Goal: Task Accomplishment & Management: Use online tool/utility

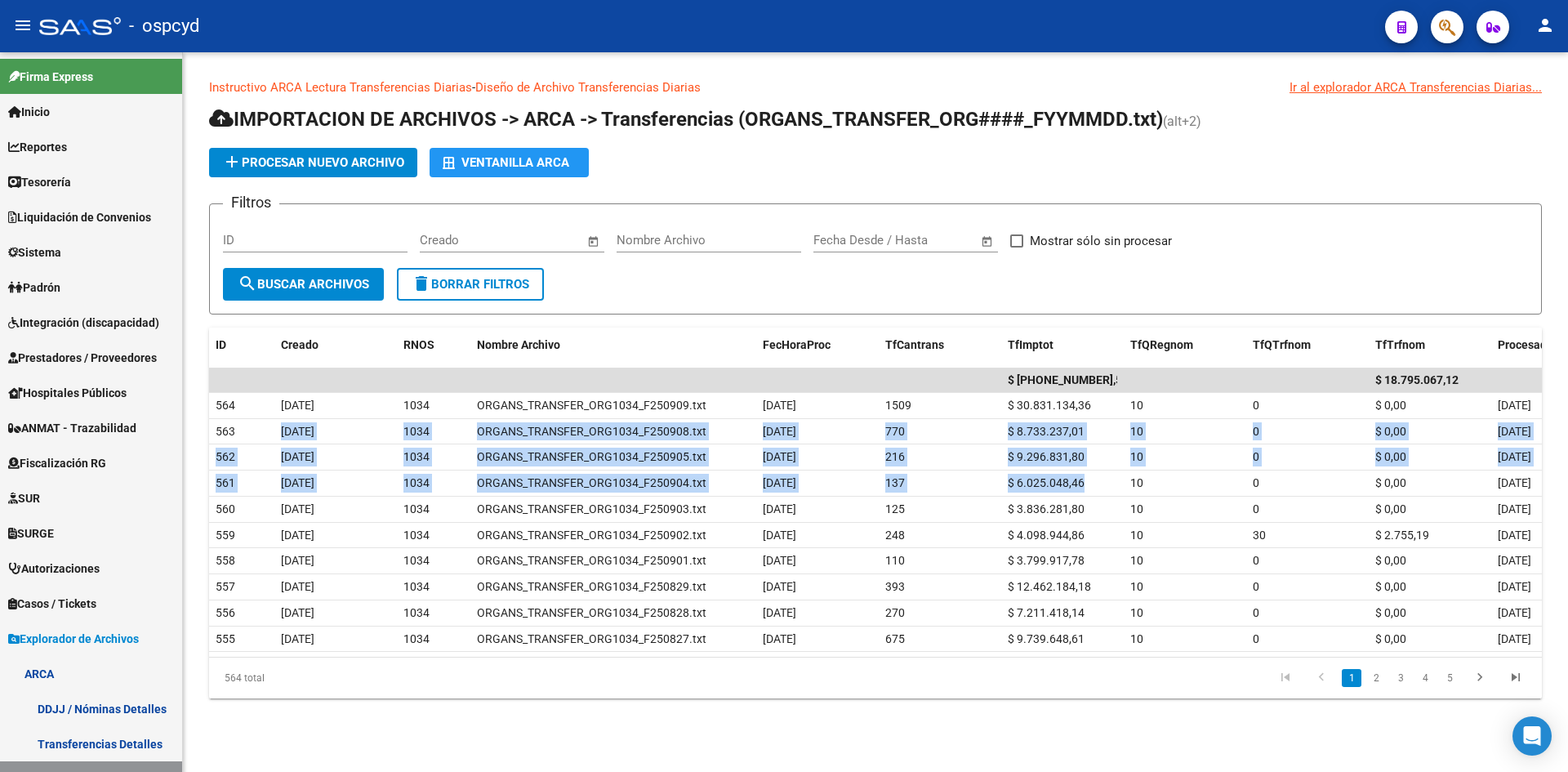
scroll to position [409, 0]
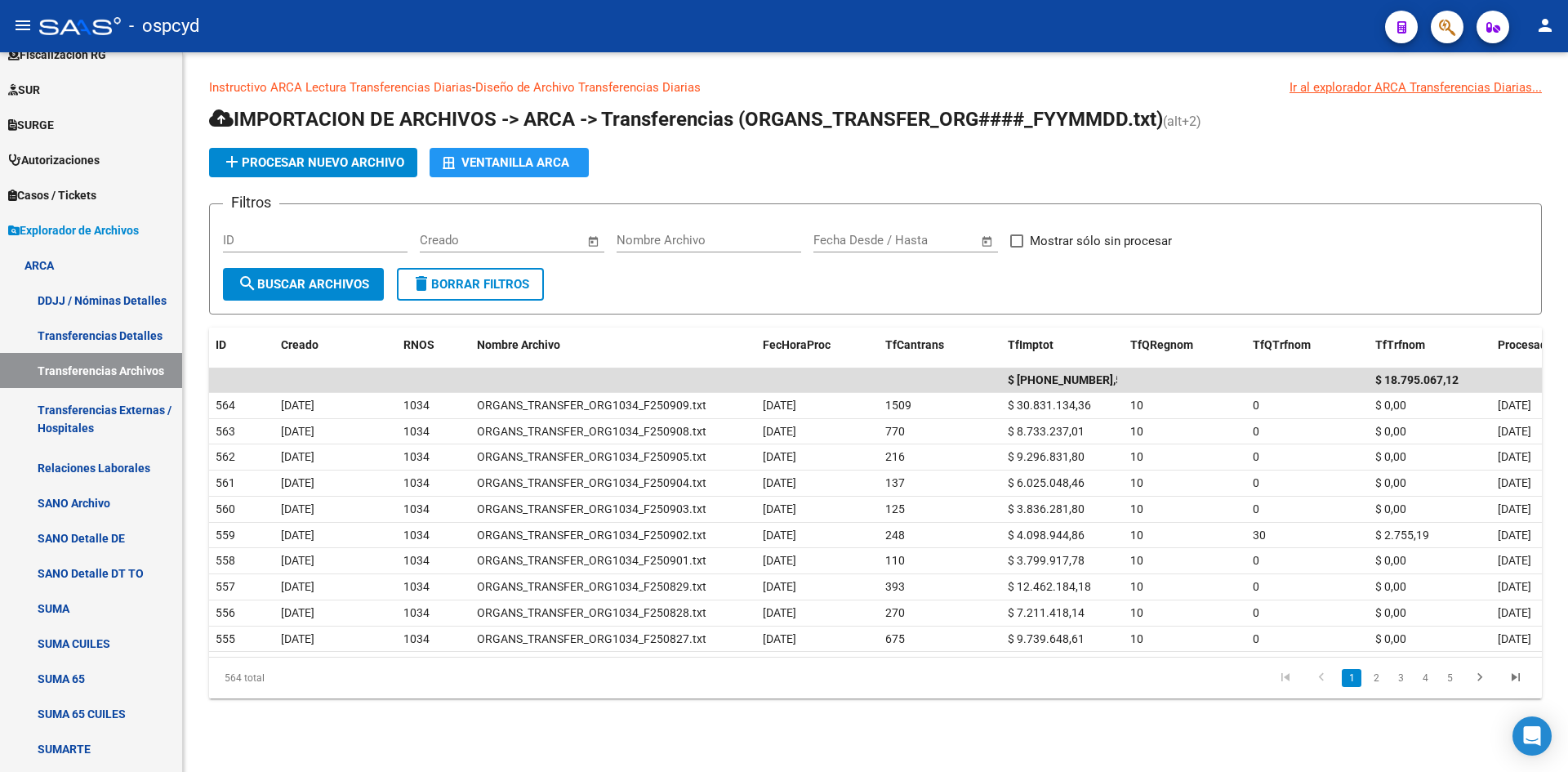
click at [742, 178] on app-list-header "IMPORTACION DE ARCHIVOS -> ARCA -> Transferencias (ORGANS_TRANSFER_ORG####_FYYM…" at bounding box center [875, 210] width 1333 height 208
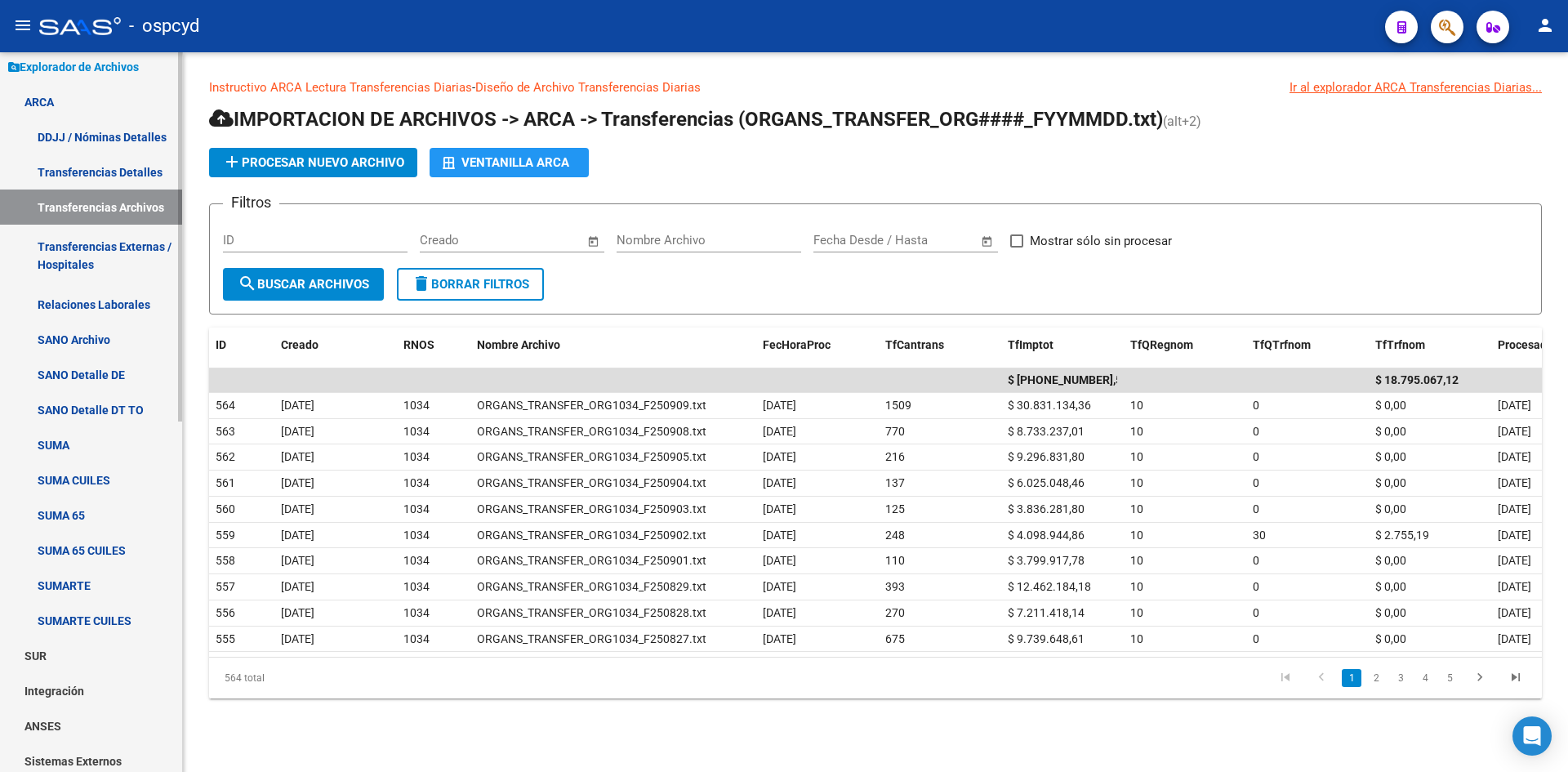
scroll to position [490, 0]
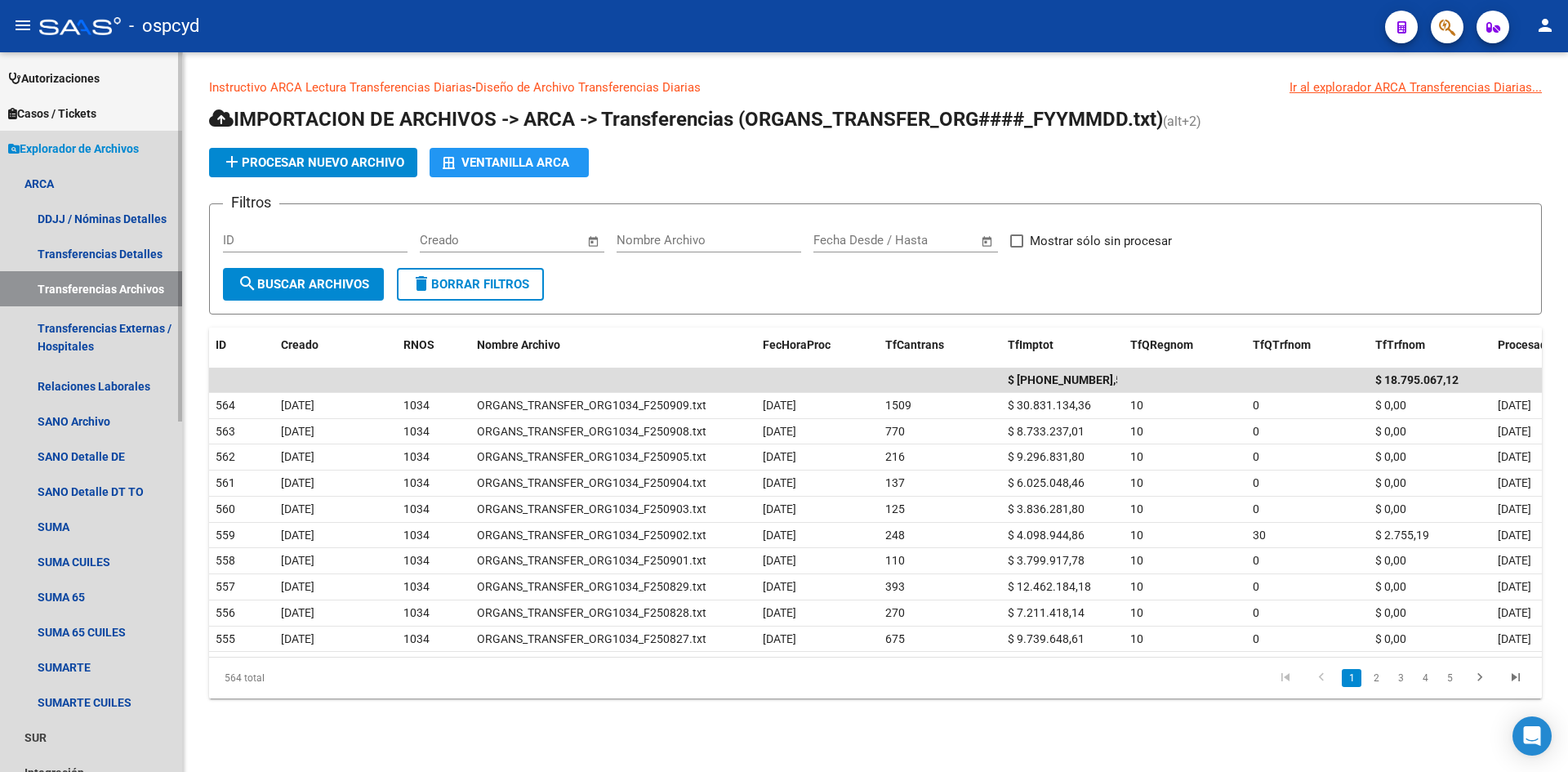
click at [96, 145] on span "Explorador de Archivos" at bounding box center [73, 149] width 131 height 18
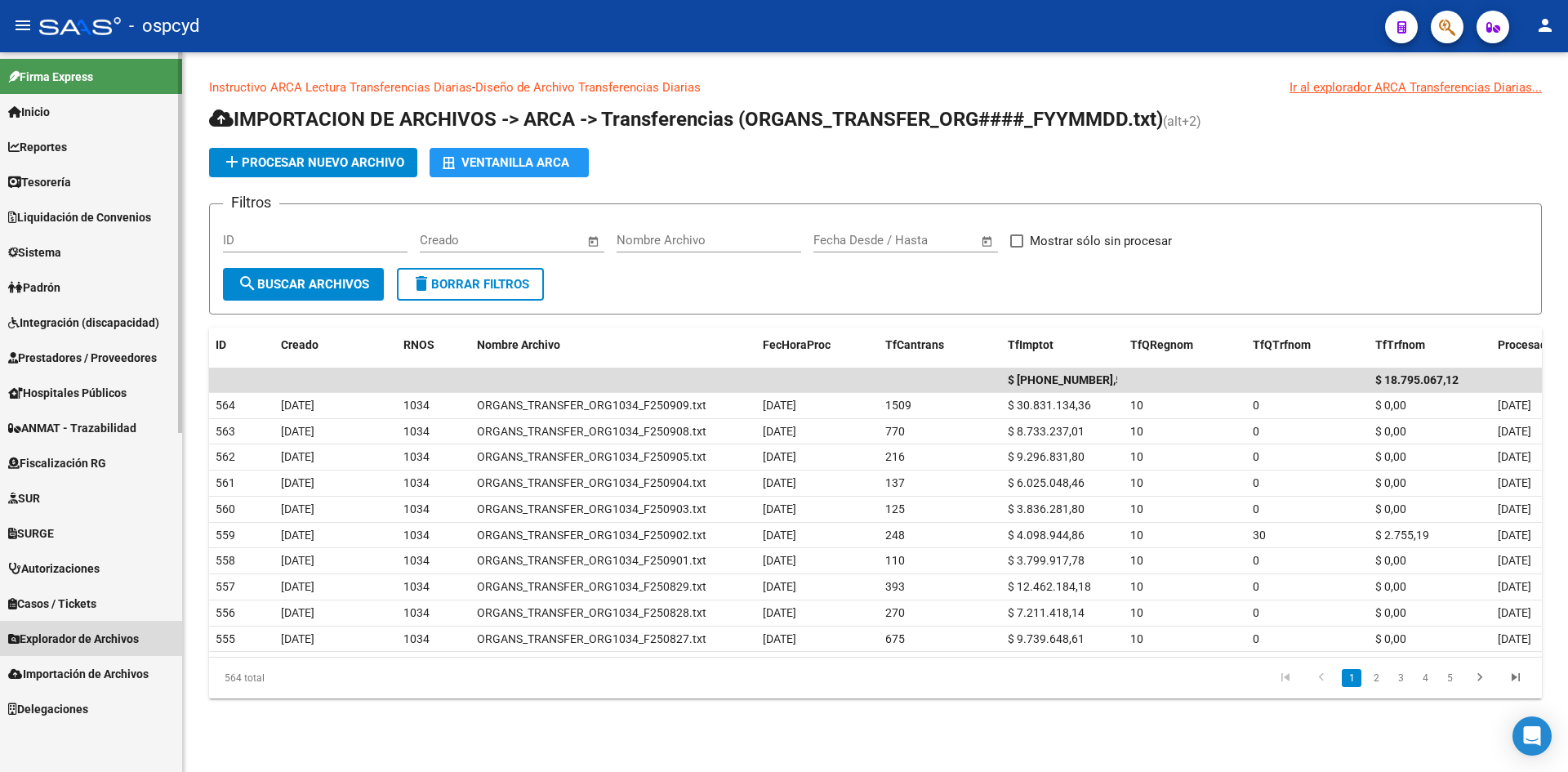
scroll to position [0, 0]
click at [113, 679] on span "Importación de Archivos" at bounding box center [78, 674] width 141 height 18
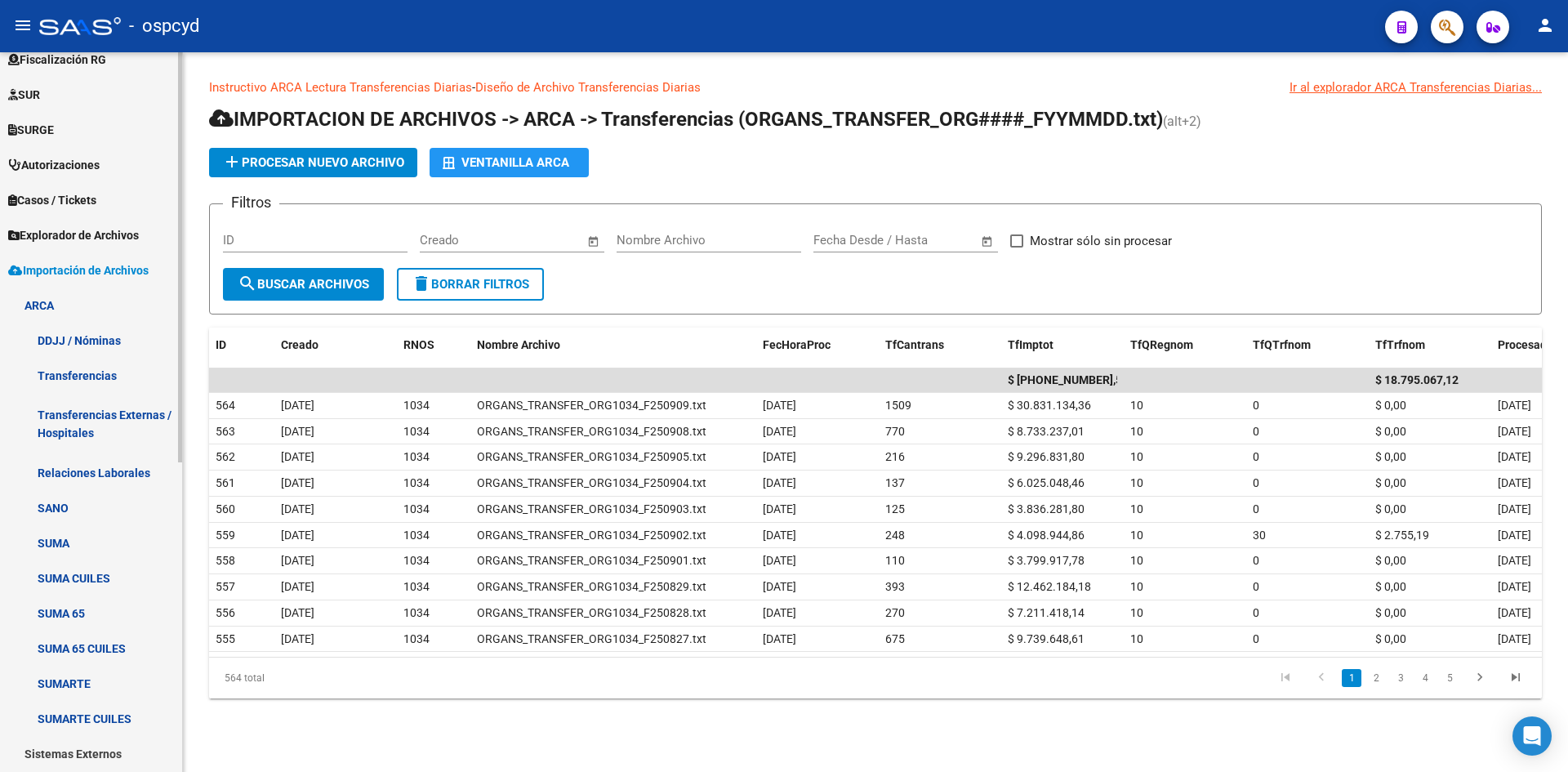
scroll to position [409, 0]
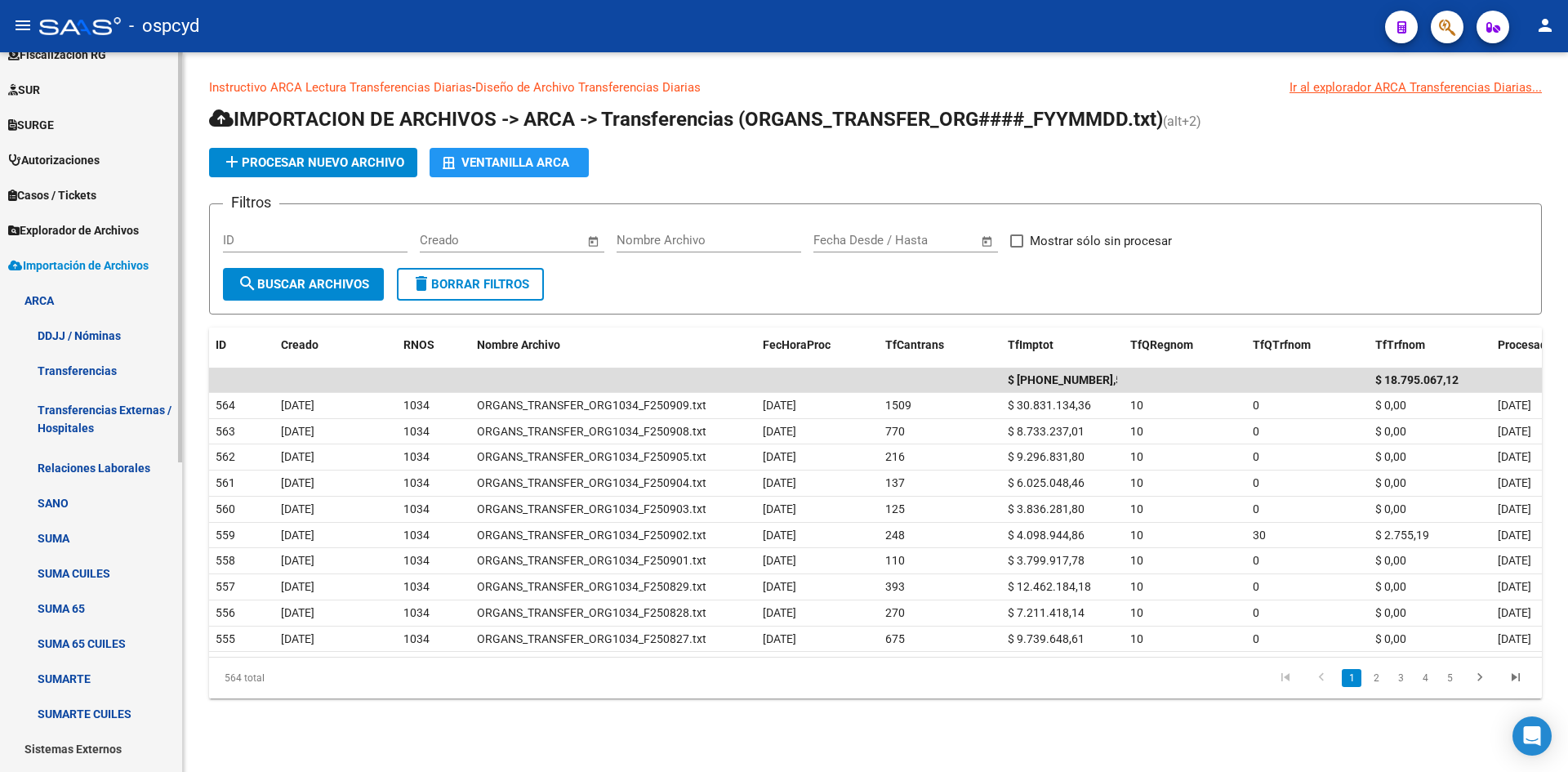
click at [72, 331] on link "DDJJ / Nóminas" at bounding box center [91, 335] width 183 height 35
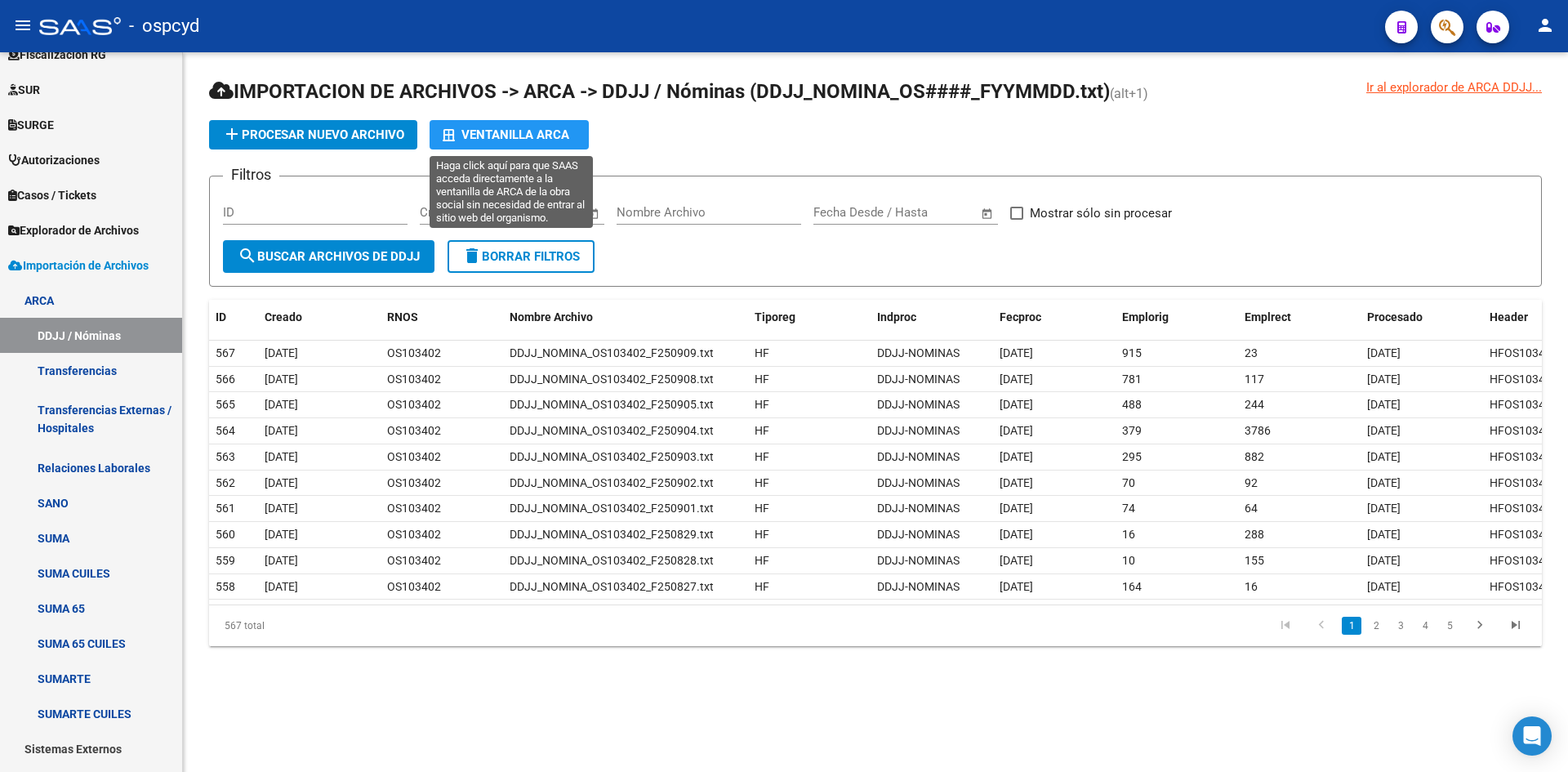
click at [529, 141] on div "Ventanilla ARCA" at bounding box center [509, 135] width 133 height 30
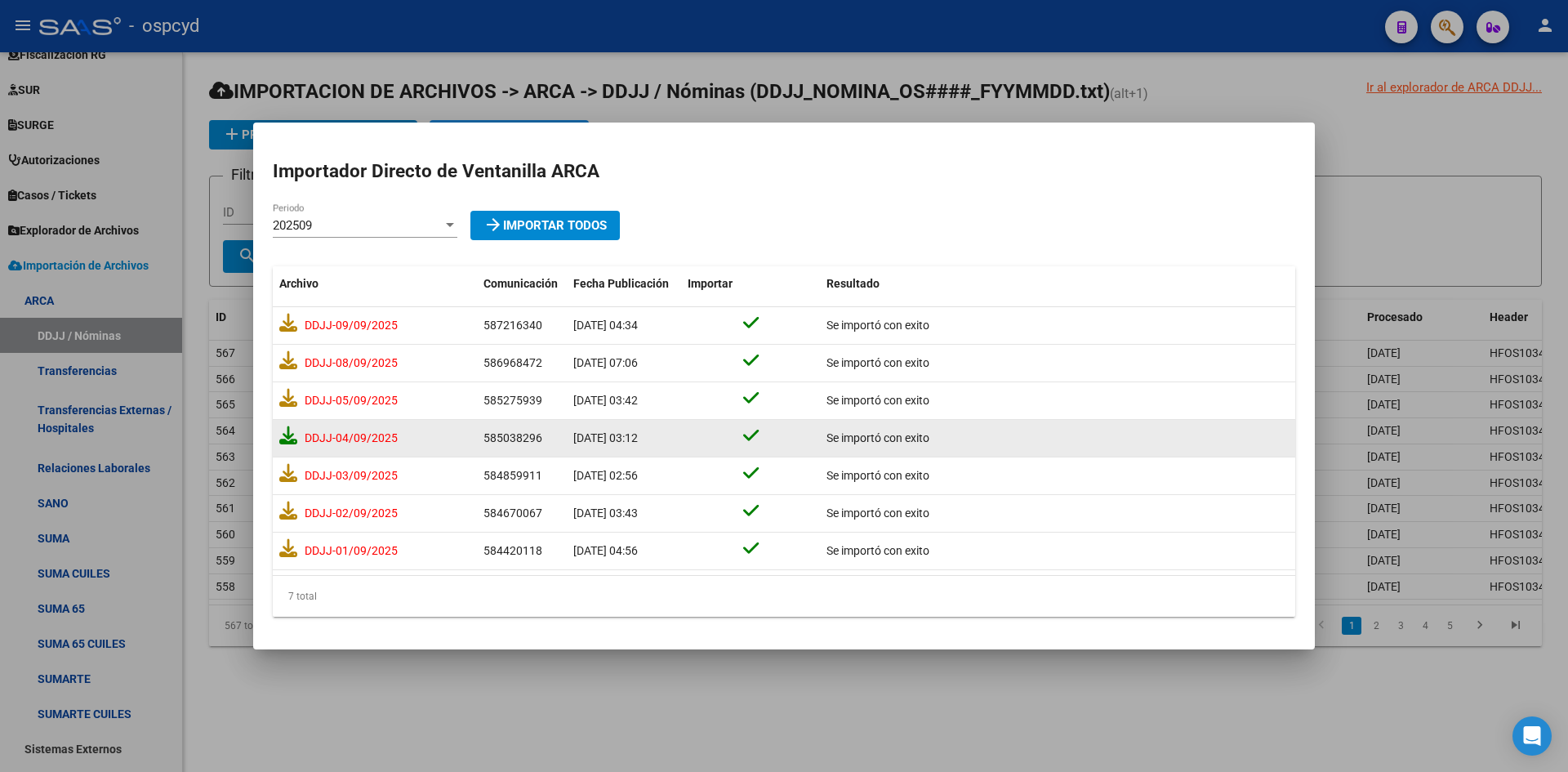
click at [288, 438] on icon at bounding box center [289, 436] width 18 height 18
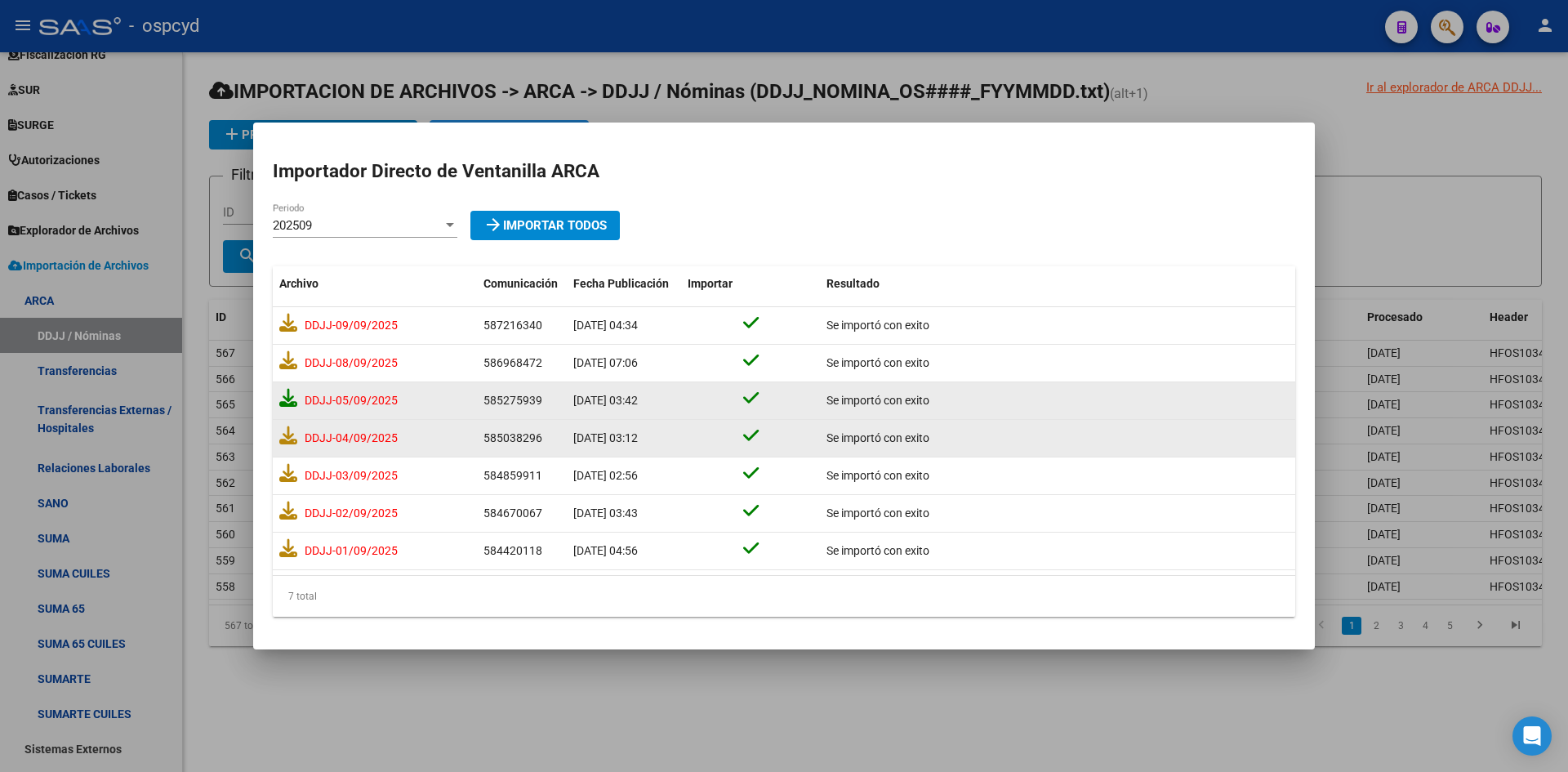
click at [288, 403] on icon at bounding box center [289, 398] width 18 height 18
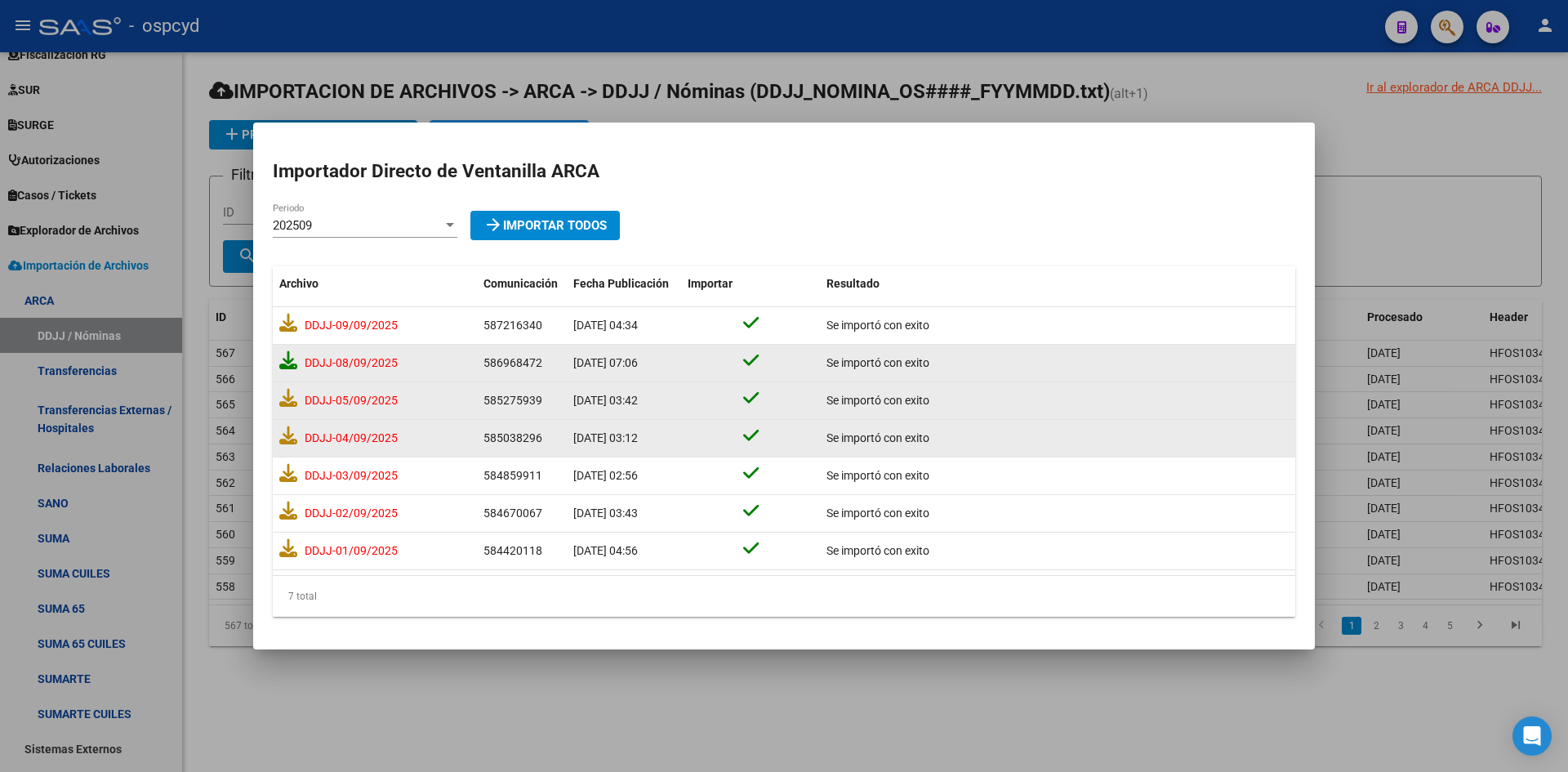
click at [284, 358] on icon at bounding box center [289, 360] width 18 height 18
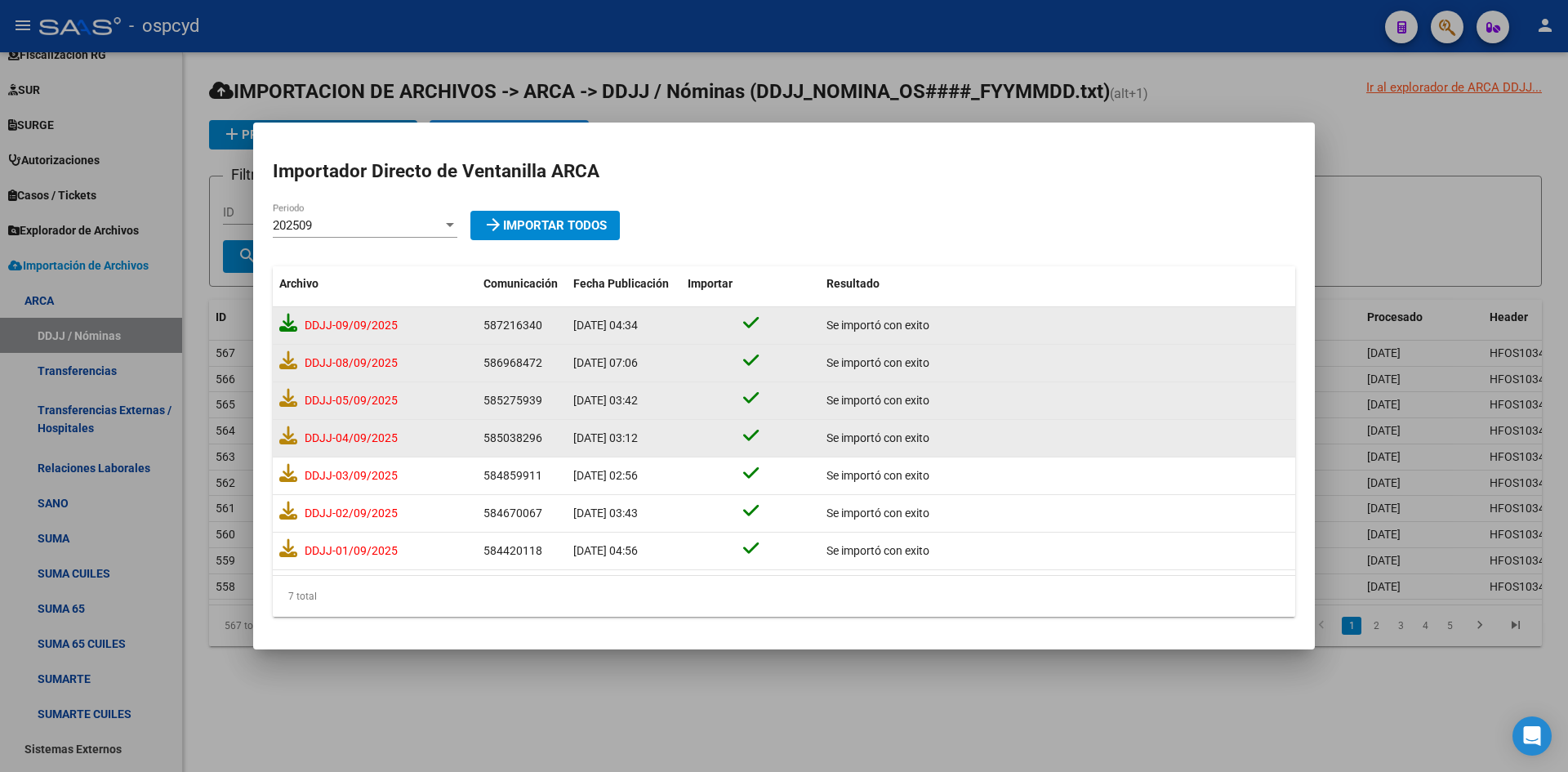
click at [282, 318] on icon at bounding box center [289, 322] width 18 height 18
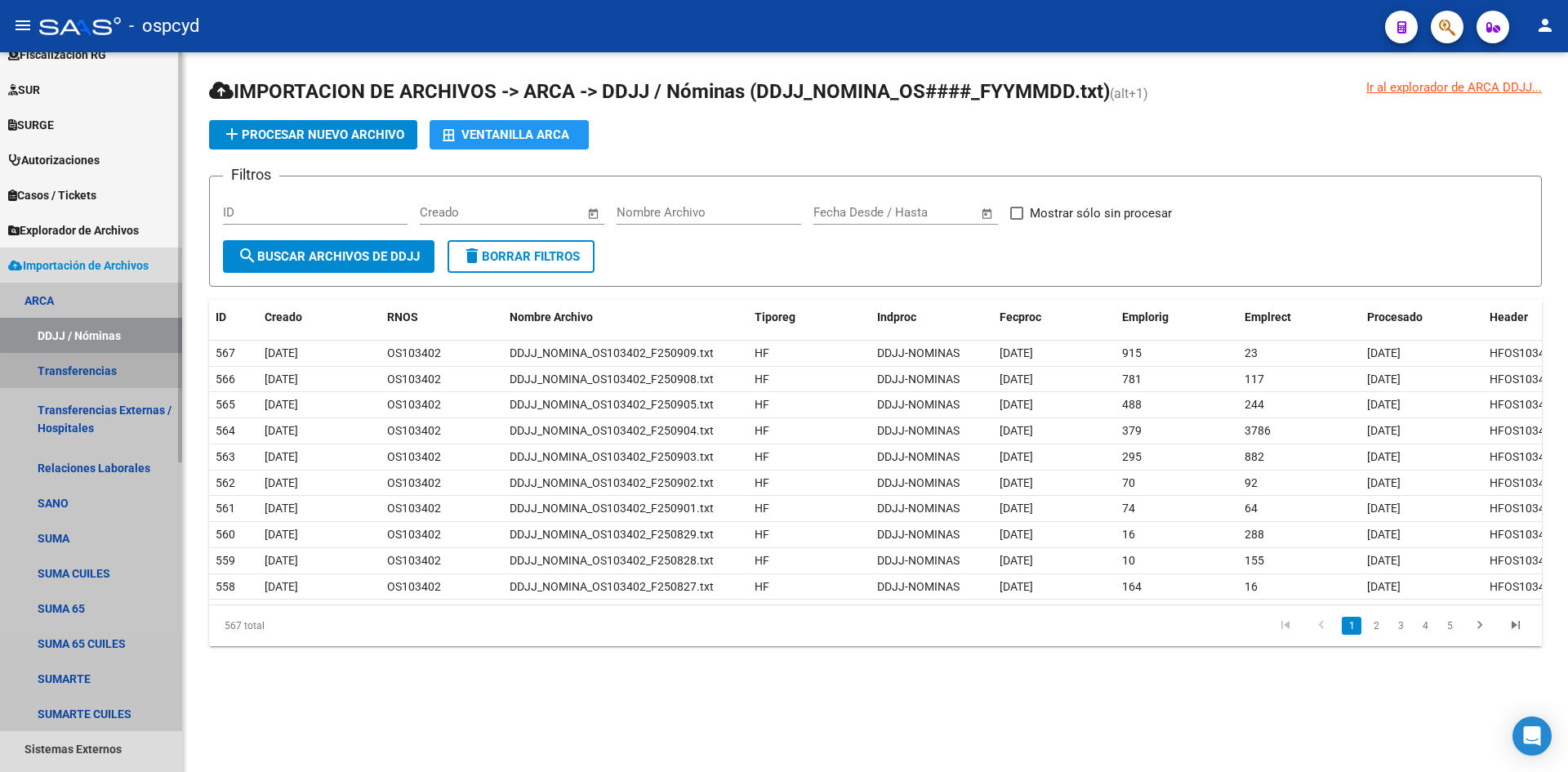
click at [113, 381] on link "Transferencias" at bounding box center [91, 370] width 183 height 35
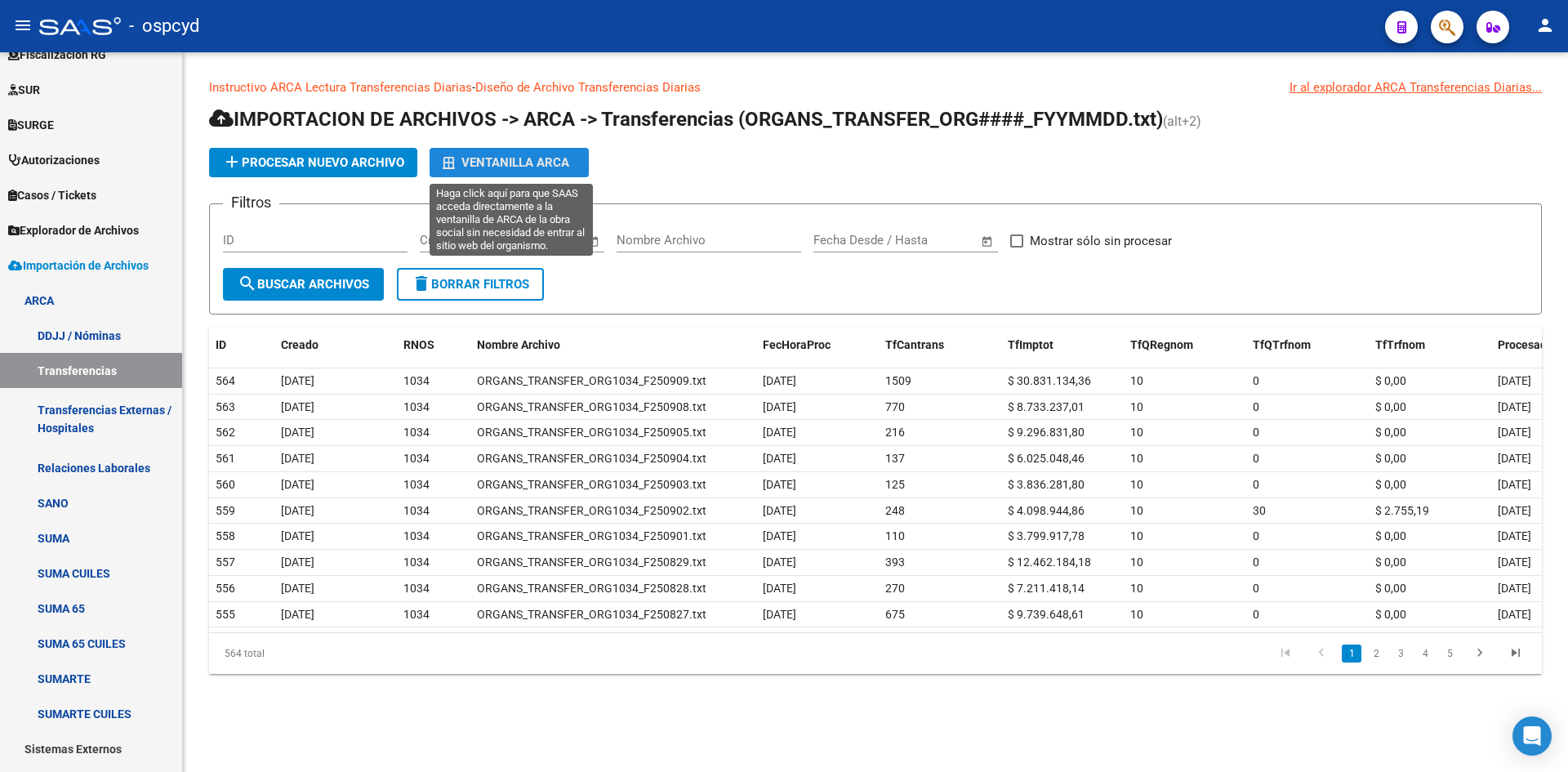
click at [539, 163] on div "Ventanilla ARCA" at bounding box center [509, 163] width 133 height 30
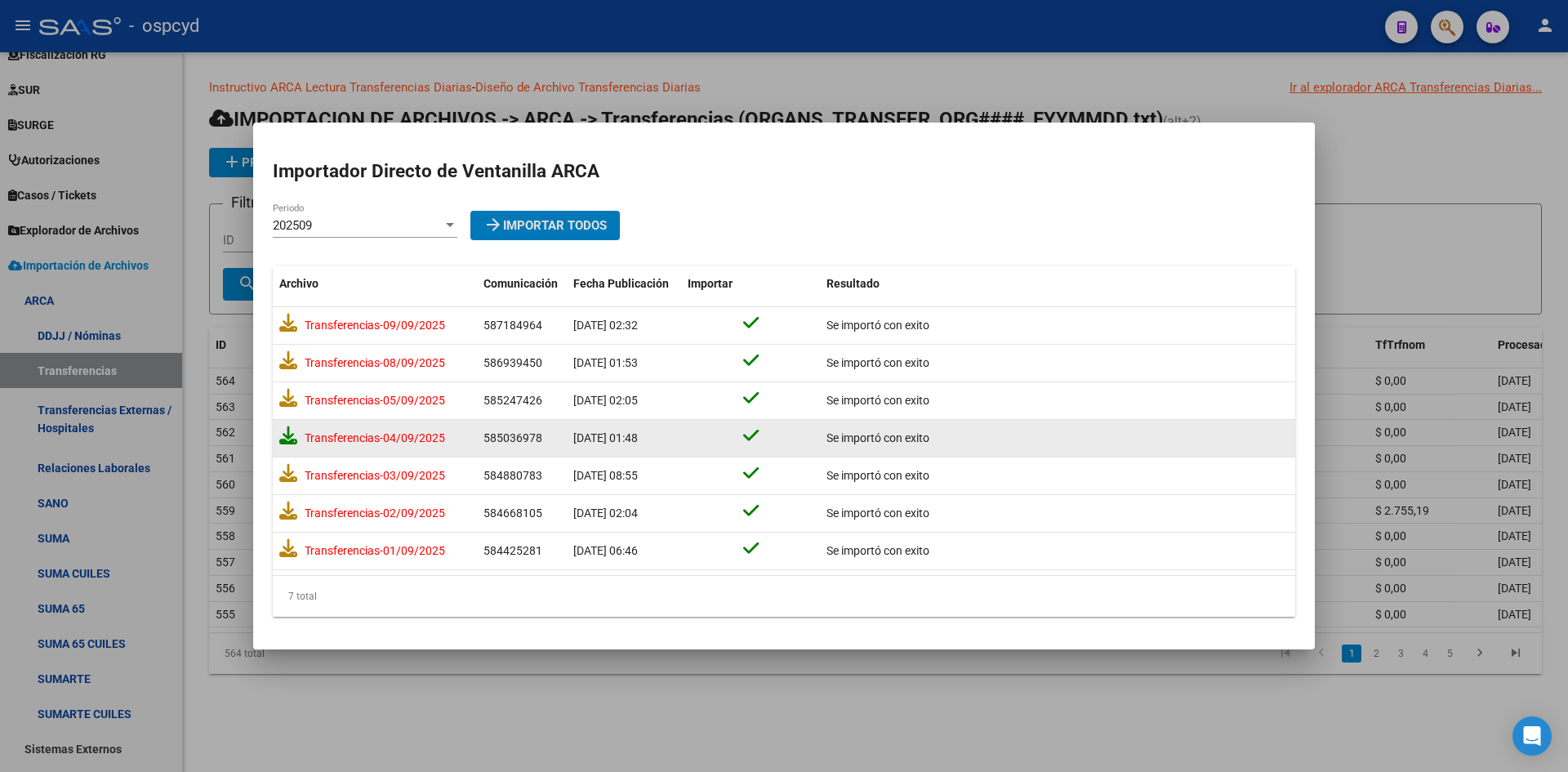
click at [284, 439] on icon at bounding box center [289, 436] width 18 height 18
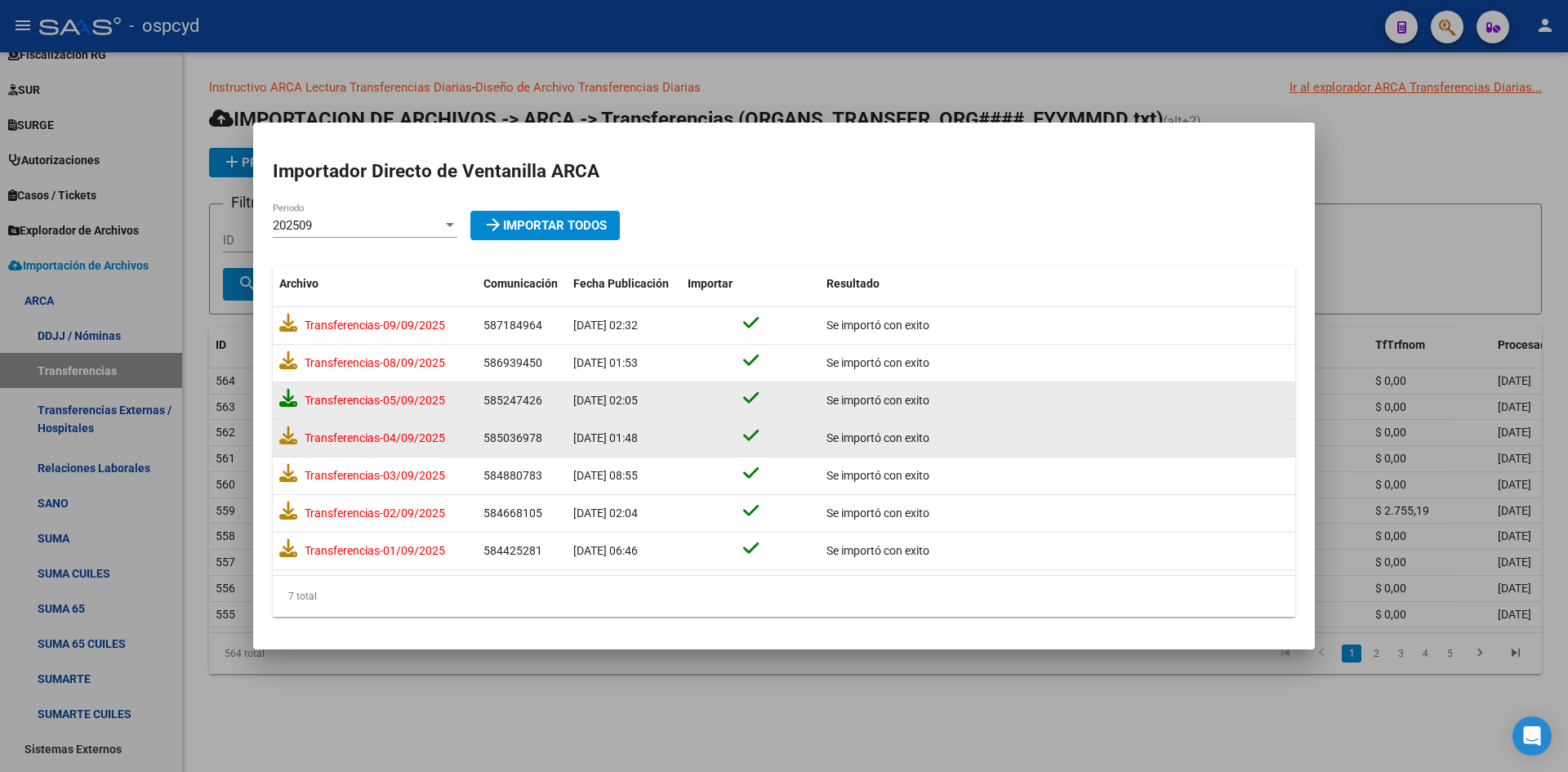
click at [284, 396] on icon at bounding box center [289, 398] width 18 height 18
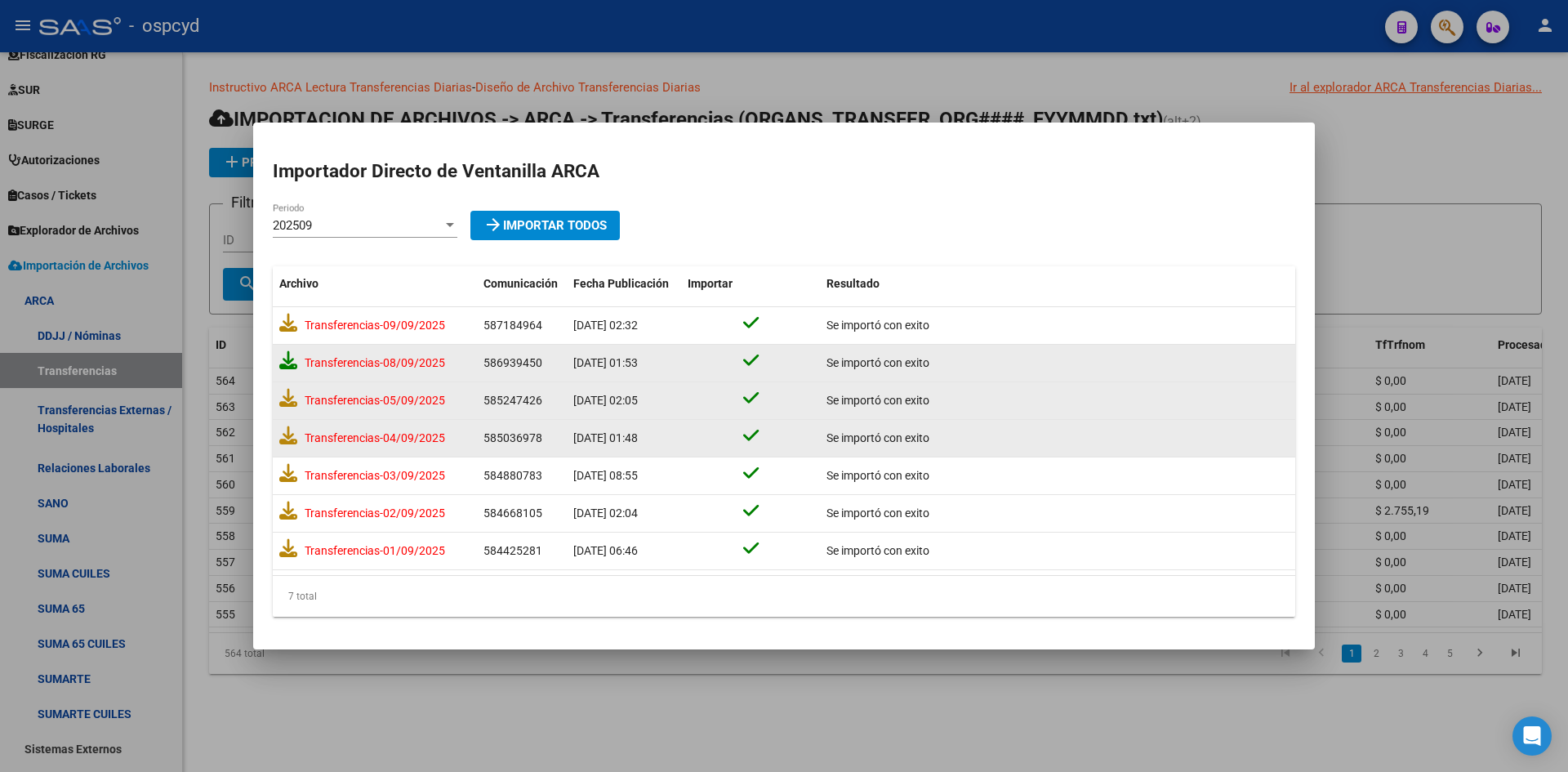
click at [289, 363] on icon at bounding box center [289, 360] width 18 height 18
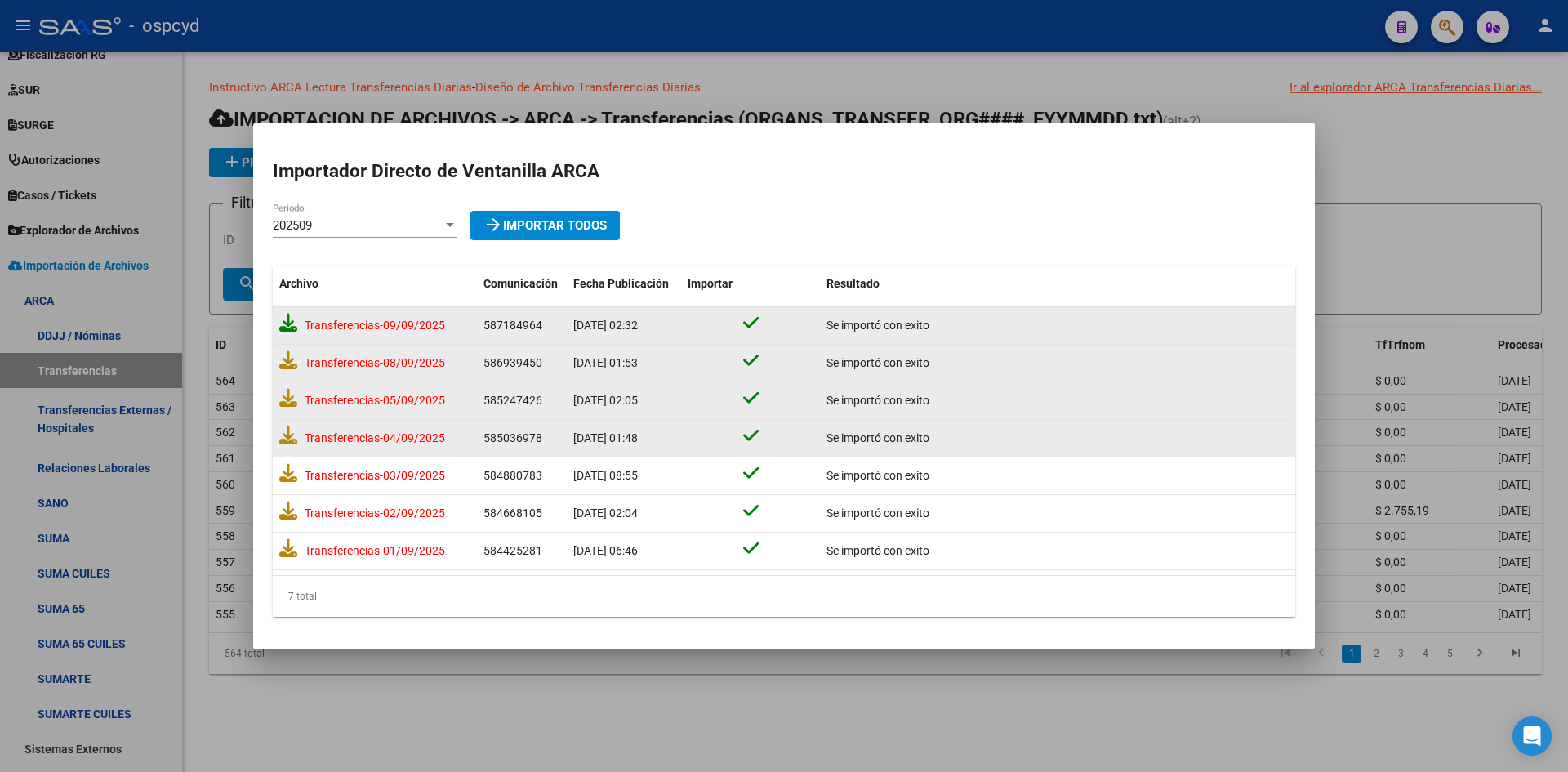
click at [292, 326] on icon at bounding box center [289, 322] width 18 height 18
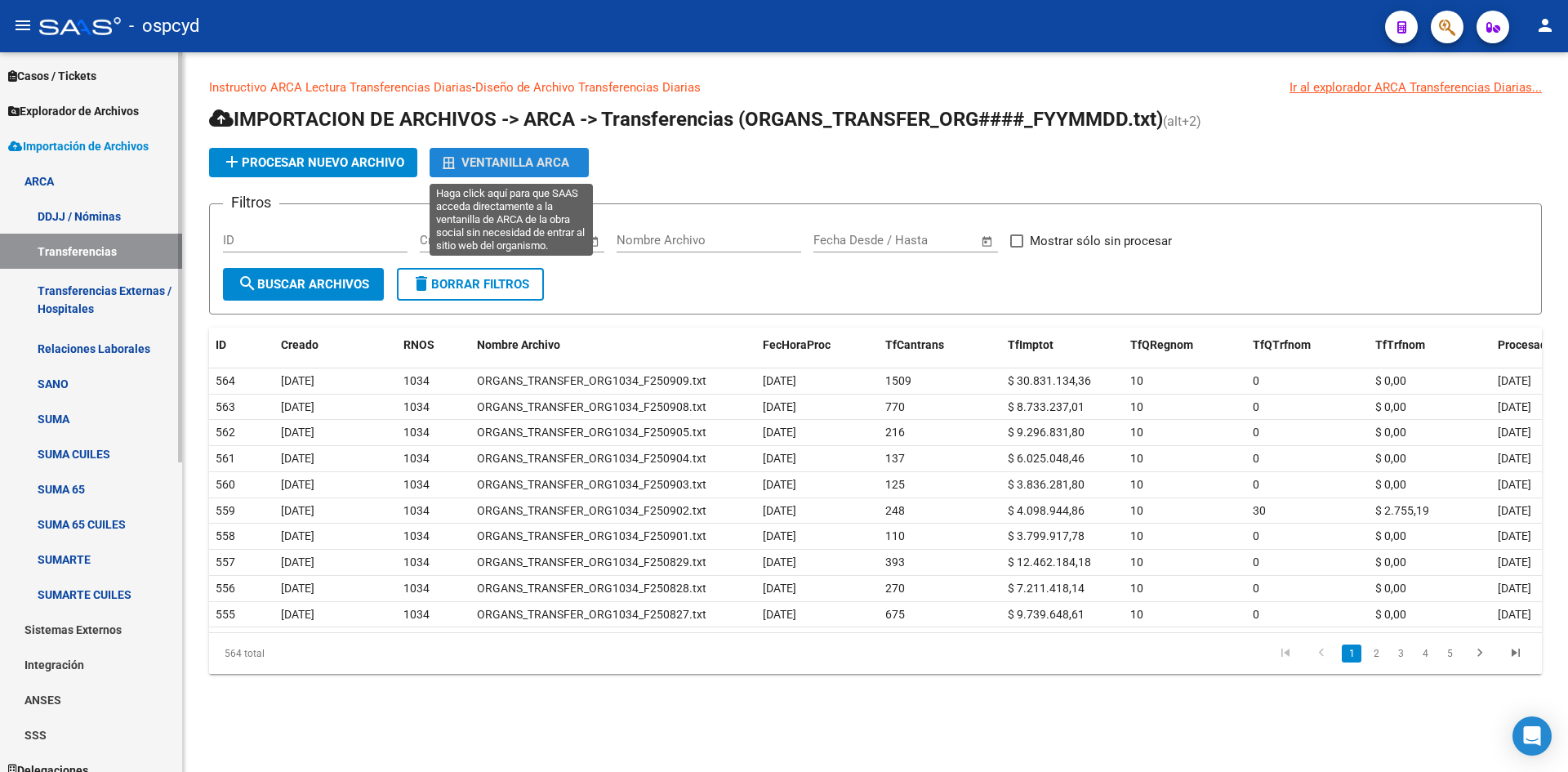
scroll to position [543, 0]
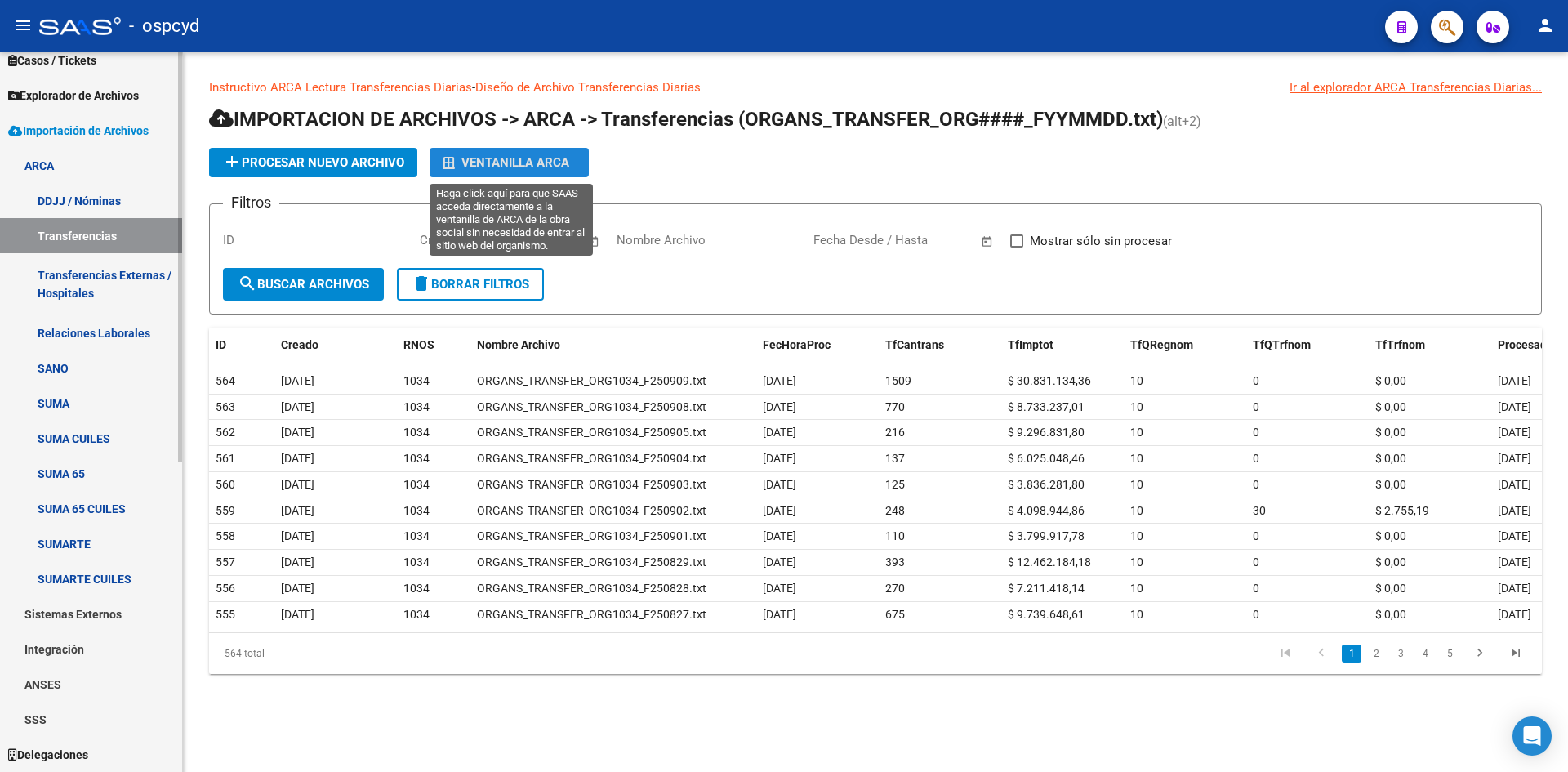
click at [55, 714] on link "SSS" at bounding box center [91, 719] width 183 height 35
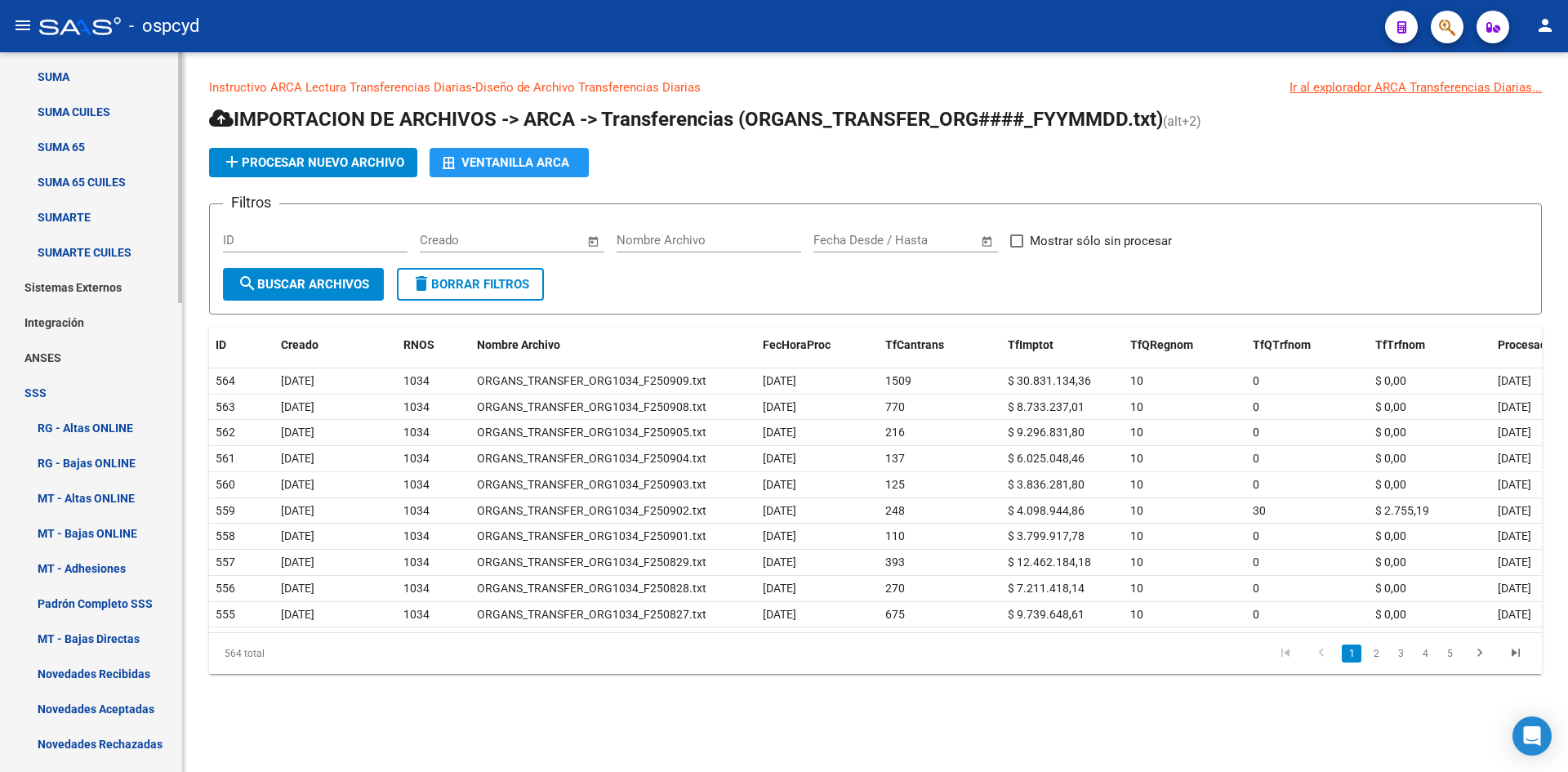
scroll to position [951, 0]
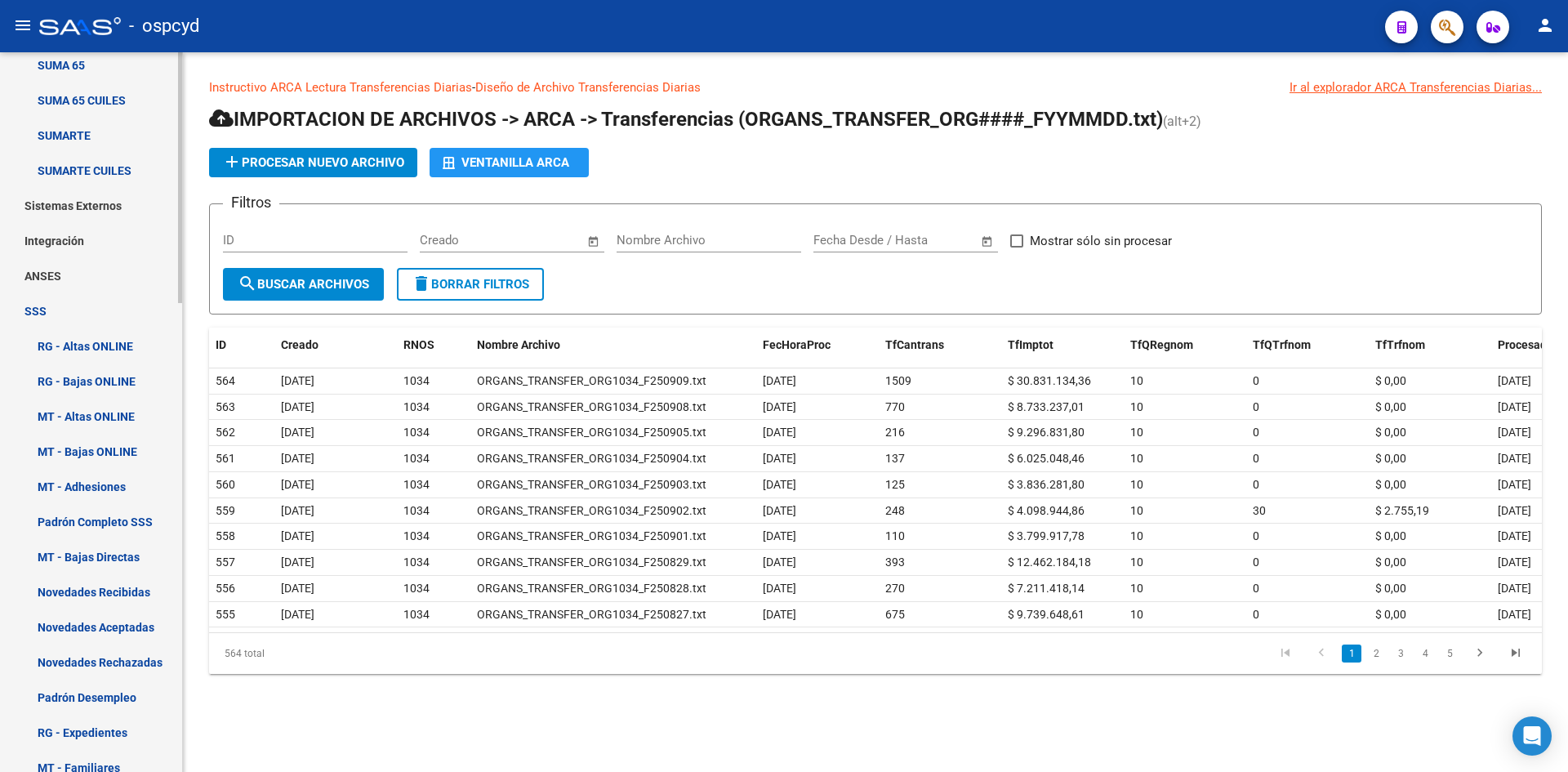
click at [116, 532] on link "Padrón Completo SSS" at bounding box center [91, 521] width 183 height 35
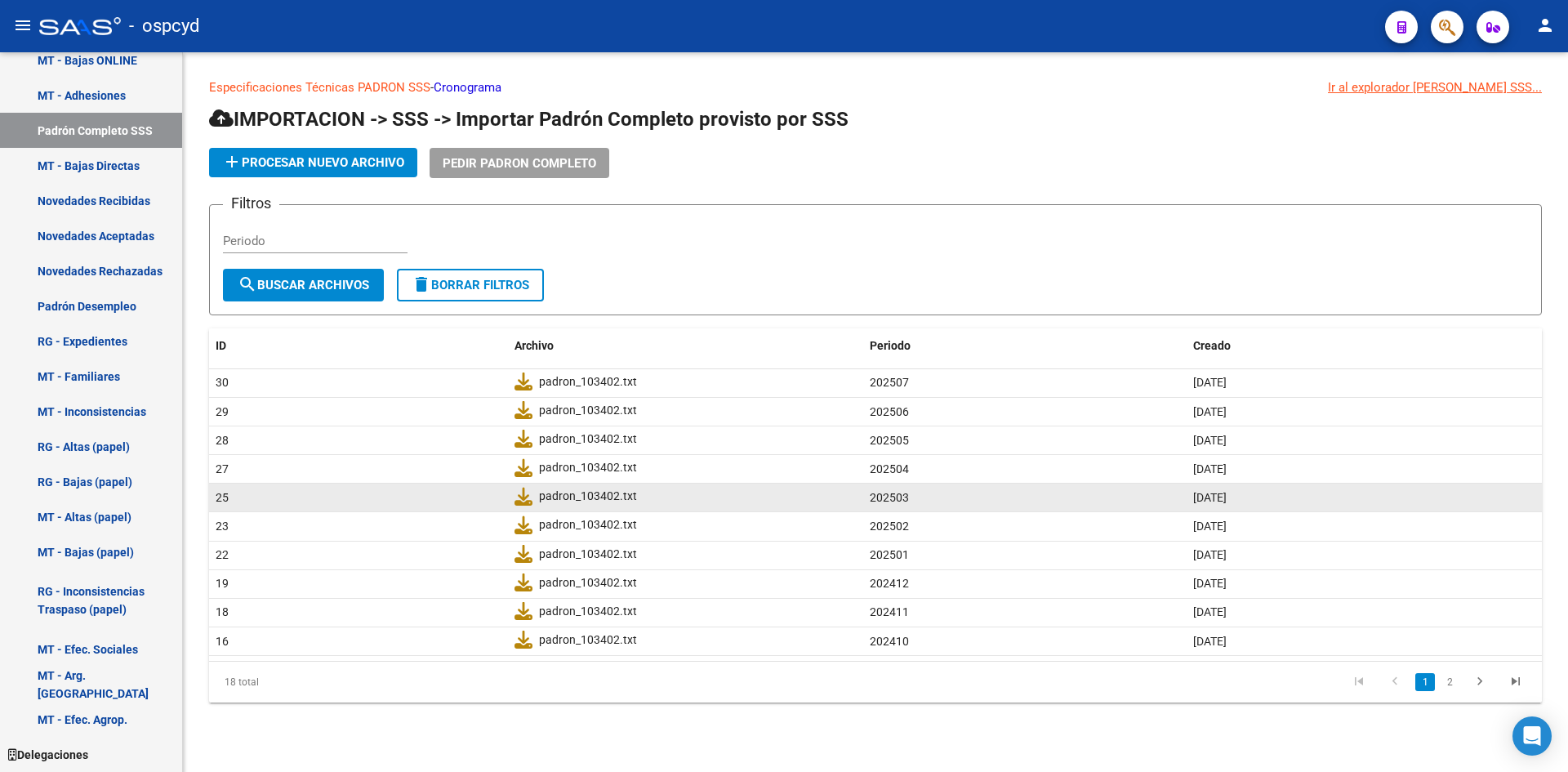
scroll to position [929, 0]
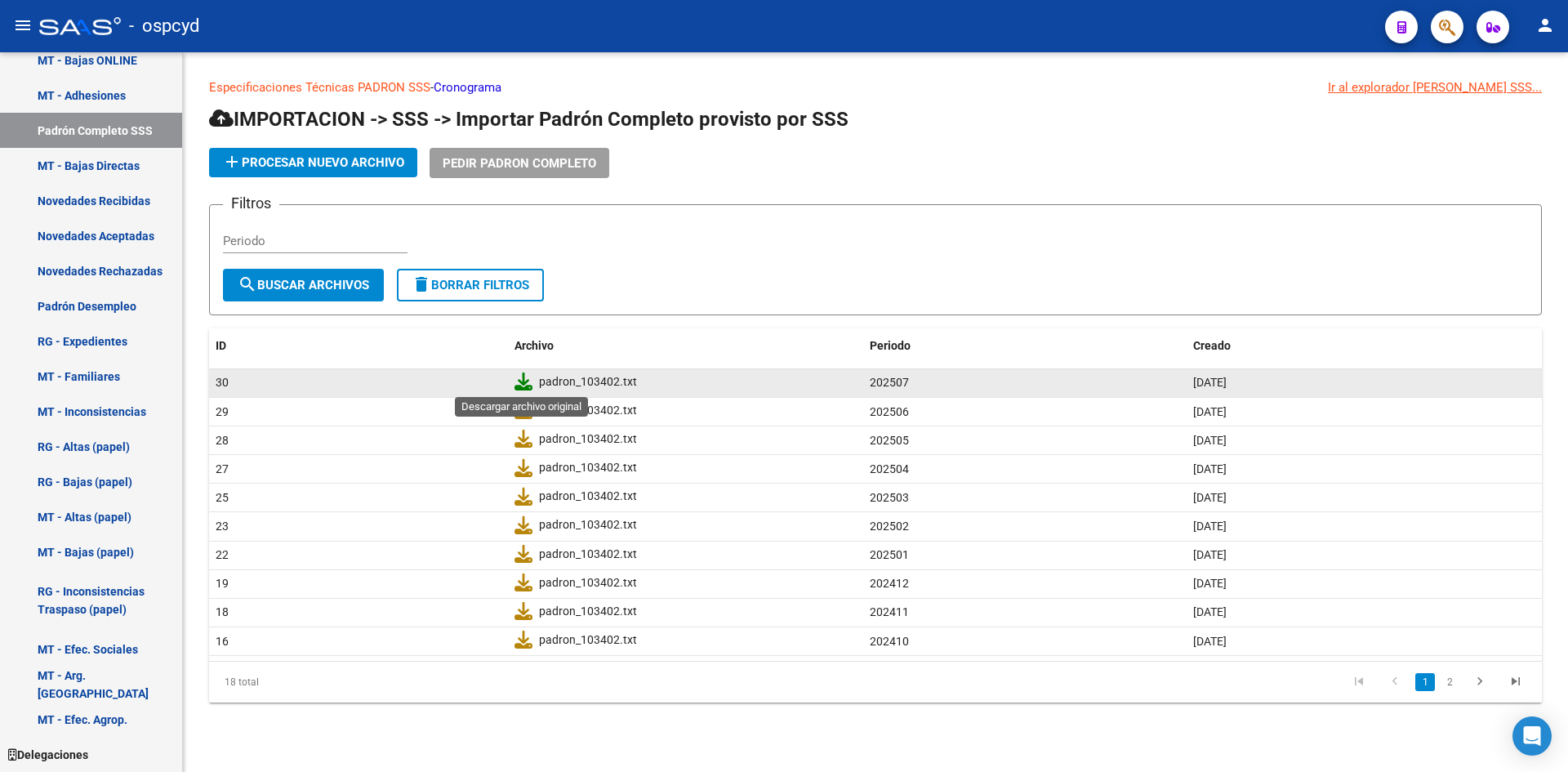
click at [523, 382] on icon at bounding box center [524, 381] width 18 height 18
